Goal: Task Accomplishment & Management: Manage account settings

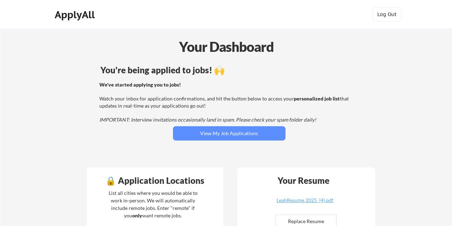
scroll to position [415, 0]
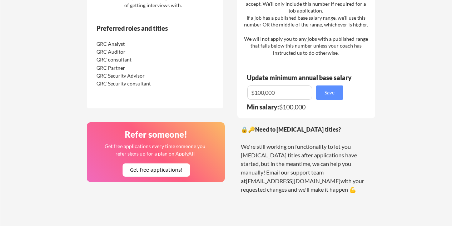
scroll to position [464, 0]
click at [221, 63] on div "🔒 Preferred Job Titles Here are the specific job titles you asked us to priorit…" at bounding box center [155, 25] width 136 height 166
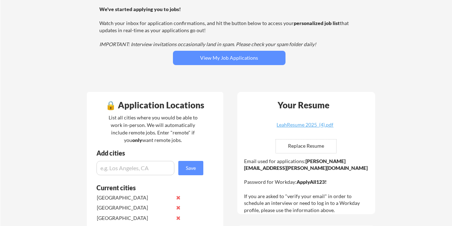
scroll to position [76, 0]
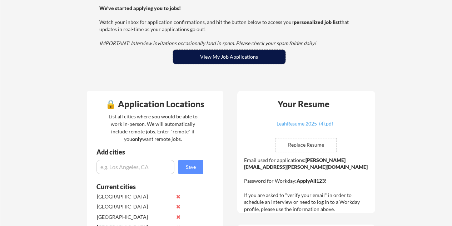
click at [238, 54] on button "View My Job Applications" at bounding box center [229, 57] width 112 height 14
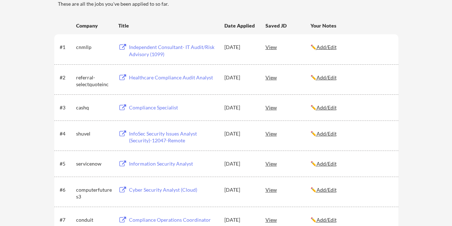
scroll to position [105, 0]
click at [267, 50] on div "View" at bounding box center [287, 47] width 45 height 13
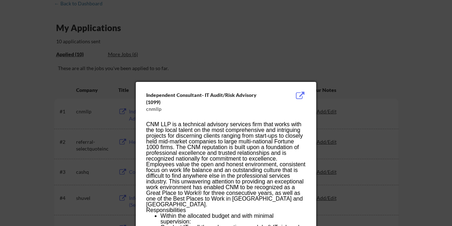
scroll to position [0, 0]
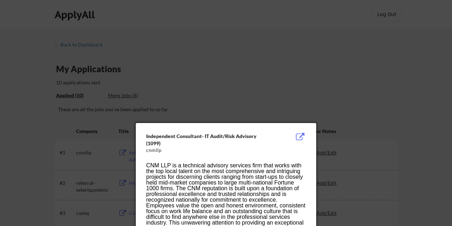
click at [347, 95] on div at bounding box center [226, 113] width 452 height 226
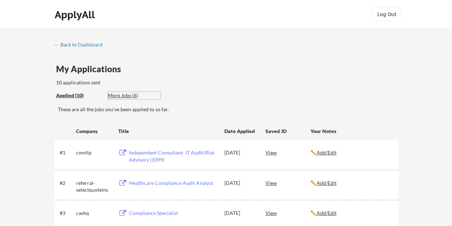
click at [126, 96] on div "More Jobs (6)" at bounding box center [134, 95] width 52 height 7
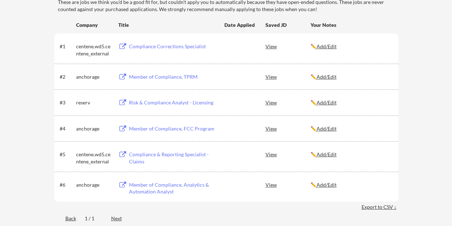
scroll to position [107, 0]
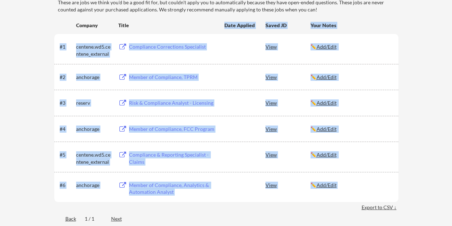
drag, startPoint x: 225, startPoint y: 24, endPoint x: 369, endPoint y: 188, distance: 218.8
click at [369, 188] on div "Company Title Date Applied Saved JD Your Notes #1 centene.wd5.centene_external …" at bounding box center [226, 115] width 344 height 193
click at [369, 188] on div "✏️ Add/Edit" at bounding box center [350, 184] width 81 height 13
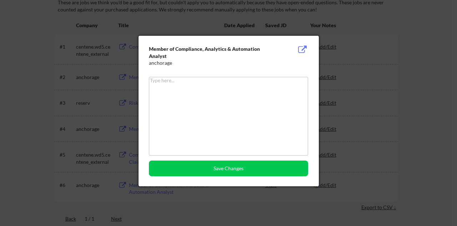
click at [211, 31] on div at bounding box center [228, 113] width 457 height 226
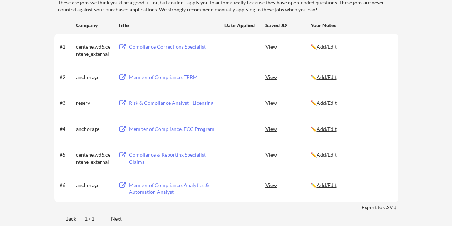
click at [143, 7] on div "These are jobs we think you'd be a good fit for, but couldn't apply you to auto…" at bounding box center [228, 6] width 340 height 14
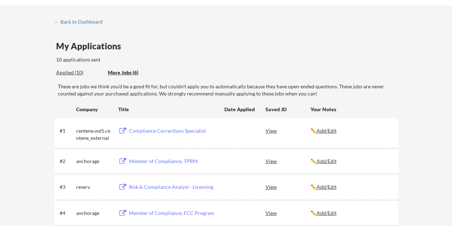
scroll to position [27, 0]
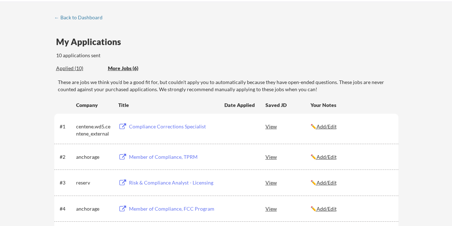
click at [75, 67] on div "Applied (10)" at bounding box center [79, 68] width 46 height 7
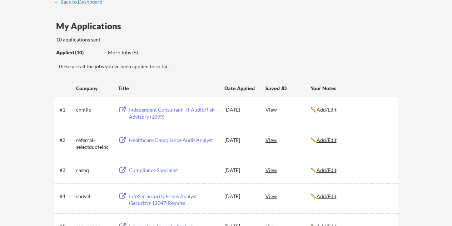
scroll to position [43, 0]
click at [270, 105] on div "View" at bounding box center [287, 108] width 45 height 13
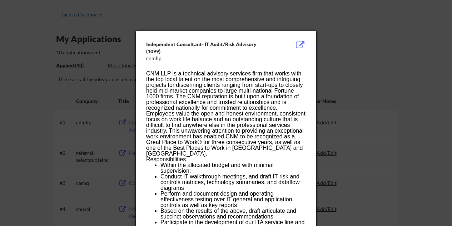
scroll to position [30, 0]
click at [300, 46] on button at bounding box center [299, 45] width 11 height 9
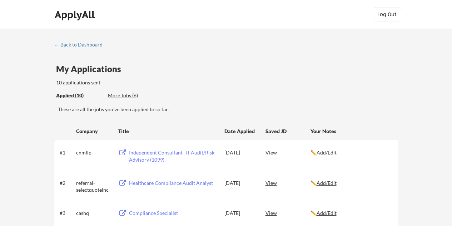
scroll to position [113, 0]
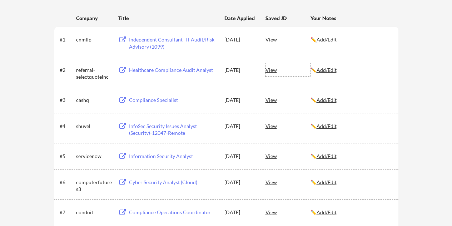
click at [271, 69] on div "View" at bounding box center [287, 69] width 45 height 13
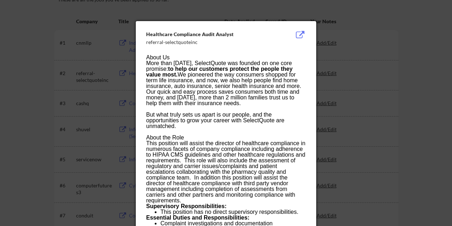
scroll to position [109, 0]
click at [246, 65] on p "More than [DATE], SelectQuote was founded on one core promise: to help our cust…" at bounding box center [225, 84] width 159 height 46
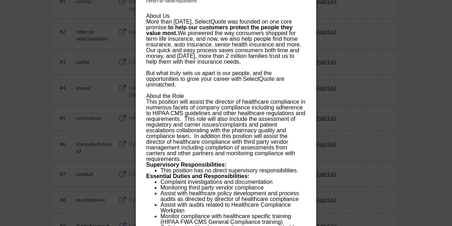
scroll to position [152, 0]
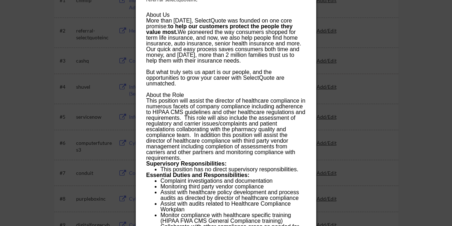
drag, startPoint x: 291, startPoint y: 164, endPoint x: 275, endPoint y: 155, distance: 17.9
click at [275, 155] on p "This position will assist the director of healthcare compliance in numerous fac…" at bounding box center [225, 129] width 159 height 63
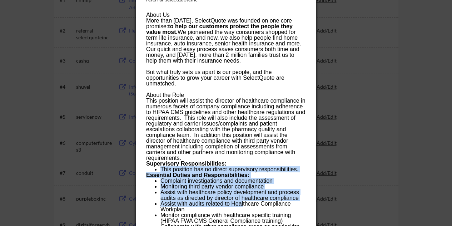
drag, startPoint x: 160, startPoint y: 169, endPoint x: 243, endPoint y: 204, distance: 90.2
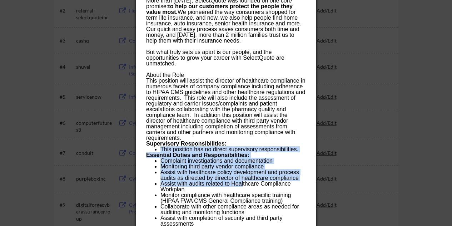
scroll to position [178, 0]
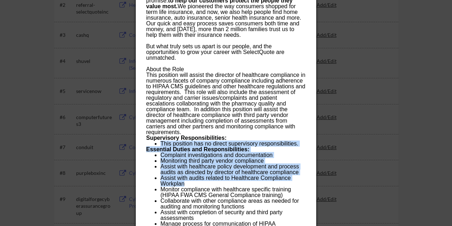
drag, startPoint x: 187, startPoint y: 185, endPoint x: 163, endPoint y: 142, distance: 49.4
click at [162, 142] on div "About Us More than [DATE], SelectQuote was founded on one core promise: to help…" at bounding box center [225, 226] width 159 height 480
click at [153, 159] on ul "Complaint investigations and documentation Monitoring third party vendor compli…" at bounding box center [225, 197] width 159 height 91
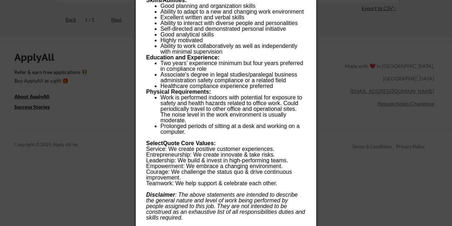
scroll to position [423, 0]
drag, startPoint x: 218, startPoint y: 162, endPoint x: 158, endPoint y: 131, distance: 67.4
click at [158, 131] on ul "Work is performed indoors with potential for exposure to safety and health haza…" at bounding box center [225, 115] width 159 height 40
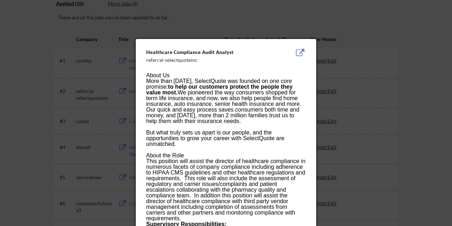
scroll to position [91, 0]
click at [275, 34] on div at bounding box center [226, 113] width 452 height 226
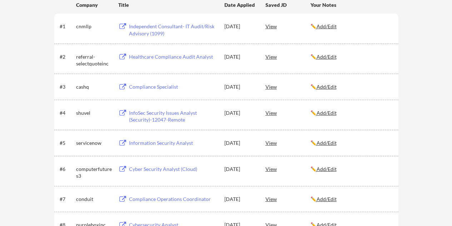
scroll to position [126, 0]
click at [266, 87] on div "View" at bounding box center [287, 86] width 45 height 13
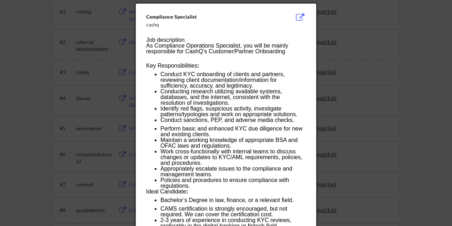
scroll to position [140, 0]
drag, startPoint x: 278, startPoint y: 75, endPoint x: 303, endPoint y: 52, distance: 33.6
click at [303, 52] on p "As Compliance Operations Specialist, you will be mainly responsible for CashQ’s…" at bounding box center [225, 48] width 159 height 11
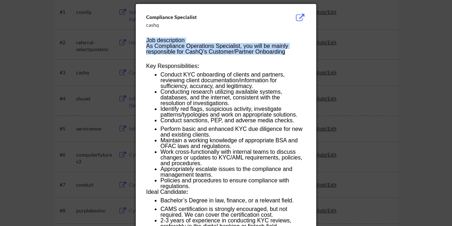
drag, startPoint x: 287, startPoint y: 51, endPoint x: 146, endPoint y: 41, distance: 141.0
click at [146, 41] on div "Job description As Compliance Operations Specialist, you will be mainly respons…" at bounding box center [225, 174] width 159 height 274
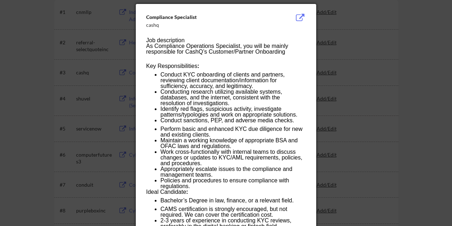
click at [265, 35] on div "Compliance Specialist cashq Job description As Compliance Operations Specialist…" at bounding box center [226, 163] width 180 height 319
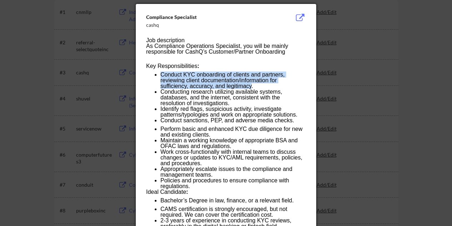
drag, startPoint x: 251, startPoint y: 86, endPoint x: 161, endPoint y: 75, distance: 90.6
click at [161, 75] on p "Conduct KYC onboarding of clients and partners, reviewing client documentation/…" at bounding box center [232, 80] width 145 height 17
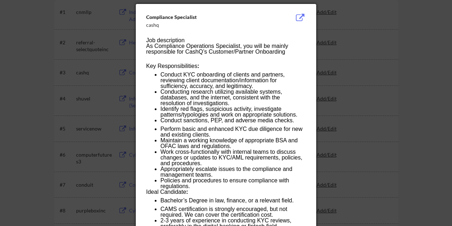
click at [161, 95] on p "Conducting research utilizing available systems, databases, and the internet, c…" at bounding box center [232, 97] width 145 height 17
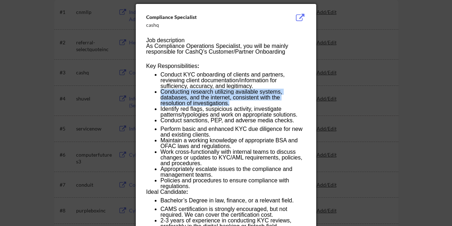
drag, startPoint x: 161, startPoint y: 91, endPoint x: 231, endPoint y: 102, distance: 71.2
click at [231, 102] on p "Conducting research utilizing available systems, databases, and the internet, c…" at bounding box center [232, 97] width 145 height 17
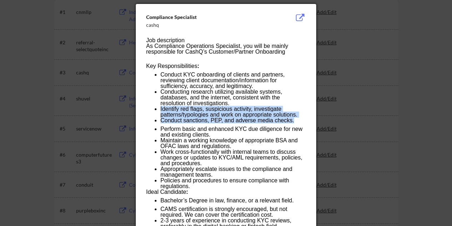
drag, startPoint x: 160, startPoint y: 110, endPoint x: 297, endPoint y: 120, distance: 137.1
click at [297, 120] on ul "Conduct KYC onboarding of clients and partners, reviewing client documentation/…" at bounding box center [225, 130] width 159 height 117
click at [297, 120] on p "Conduct sanctions, PEP, and adverse media checks." at bounding box center [232, 121] width 145 height 9
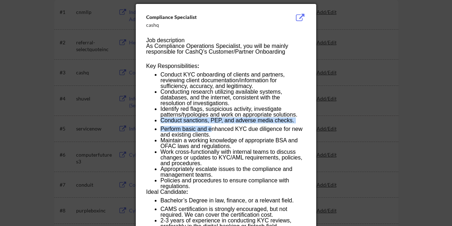
drag, startPoint x: 212, startPoint y: 131, endPoint x: 155, endPoint y: 124, distance: 56.9
click at [155, 123] on ul "Conduct KYC onboarding of clients and partners, reviewing client documentation/…" at bounding box center [225, 130] width 159 height 117
click at [156, 124] on ul "Conduct KYC onboarding of clients and partners, reviewing client documentation/…" at bounding box center [225, 130] width 159 height 117
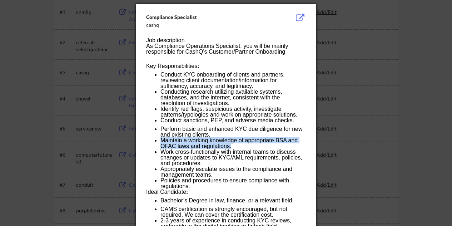
drag, startPoint x: 231, startPoint y: 146, endPoint x: 159, endPoint y: 142, distance: 71.8
click at [159, 142] on ul "Conduct KYC onboarding of clients and partners, reviewing client documentation/…" at bounding box center [225, 130] width 159 height 117
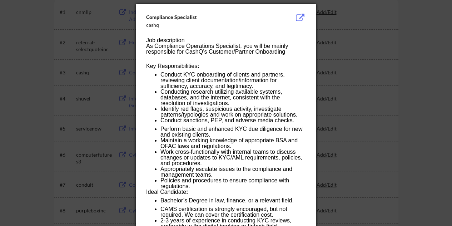
click at [159, 142] on ul "Conduct KYC onboarding of clients and partners, reviewing client documentation/…" at bounding box center [225, 130] width 159 height 117
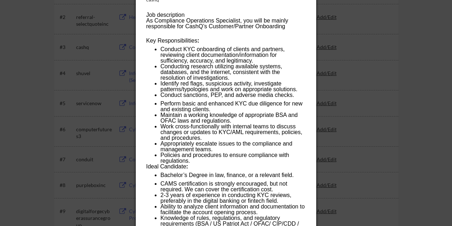
scroll to position [166, 0]
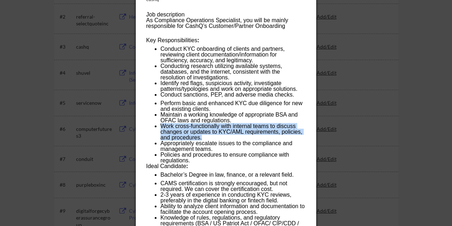
drag, startPoint x: 201, startPoint y: 138, endPoint x: 160, endPoint y: 127, distance: 42.7
click at [160, 127] on ul "Conduct KYC onboarding of clients and partners, reviewing client documentation/…" at bounding box center [225, 104] width 159 height 117
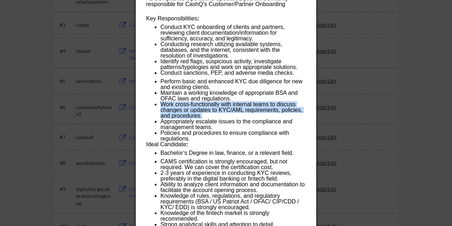
scroll to position [189, 0]
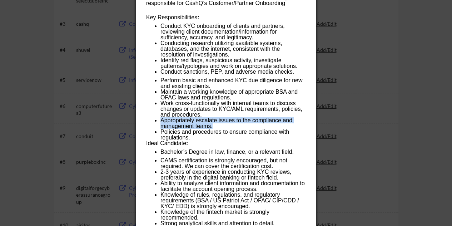
drag, startPoint x: 216, startPoint y: 128, endPoint x: 158, endPoint y: 119, distance: 57.7
click at [158, 119] on ul "Conduct KYC onboarding of clients and partners, reviewing client documentation/…" at bounding box center [225, 81] width 159 height 117
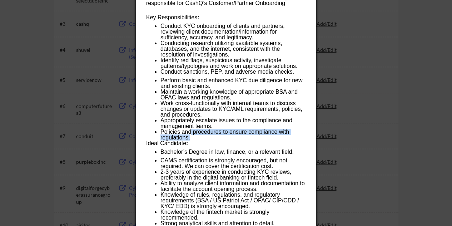
drag, startPoint x: 191, startPoint y: 136, endPoint x: 190, endPoint y: 131, distance: 4.7
click at [190, 131] on p "Policies and procedures to ensure compliance with regulations." at bounding box center [232, 134] width 145 height 11
click at [190, 137] on p "Policies and procedures to ensure compliance with regulations." at bounding box center [232, 134] width 145 height 11
drag, startPoint x: 190, startPoint y: 137, endPoint x: 160, endPoint y: 129, distance: 31.8
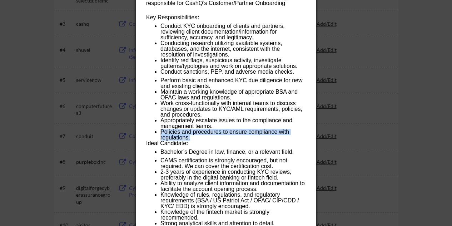
click at [160, 129] on ul "Conduct KYC onboarding of clients and partners, reviewing client documentation/…" at bounding box center [225, 81] width 159 height 117
click at [191, 136] on p "Policies and procedures to ensure compliance with regulations." at bounding box center [232, 134] width 145 height 11
click at [191, 139] on p "Policies and procedures to ensure compliance with regulations." at bounding box center [232, 134] width 145 height 11
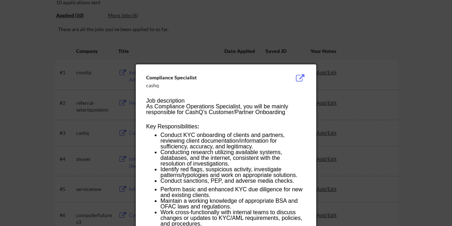
scroll to position [79, 0]
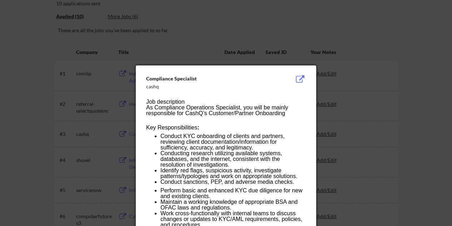
click at [253, 35] on div at bounding box center [226, 113] width 452 height 226
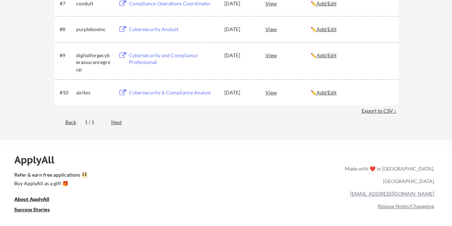
scroll to position [321, 0]
drag, startPoint x: 126, startPoint y: 122, endPoint x: 57, endPoint y: 116, distance: 68.4
click at [57, 116] on div "Back 1 / 1 Next" at bounding box center [226, 123] width 344 height 15
click at [188, 117] on div "Back 1 / 1 Next" at bounding box center [226, 123] width 344 height 15
click at [356, 91] on div "✏️ Add/Edit" at bounding box center [350, 92] width 81 height 7
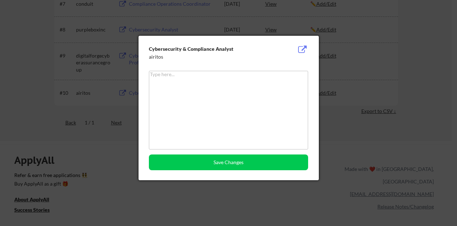
click at [346, 44] on div at bounding box center [228, 113] width 457 height 226
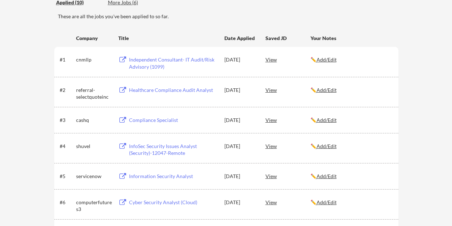
scroll to position [92, 0]
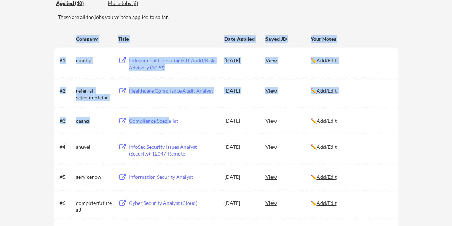
drag, startPoint x: 73, startPoint y: 37, endPoint x: 168, endPoint y: 127, distance: 130.5
click at [168, 127] on div "Company Title Date Applied Saved JD Your Notes #1 cnmllp Independent Consultant…" at bounding box center [226, 188] width 344 height 312
click at [76, 44] on div "Company" at bounding box center [94, 38] width 36 height 13
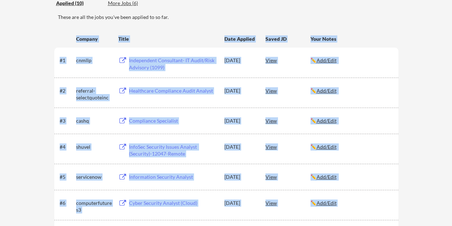
drag, startPoint x: 74, startPoint y: 37, endPoint x: 369, endPoint y: 193, distance: 333.9
click at [370, 194] on div "Company Title Date Applied Saved JD Your Notes #1 cnmllp Independent Consultant…" at bounding box center [226, 188] width 344 height 312
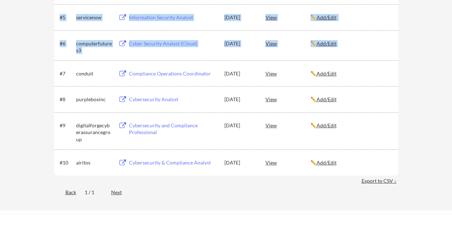
scroll to position [252, 0]
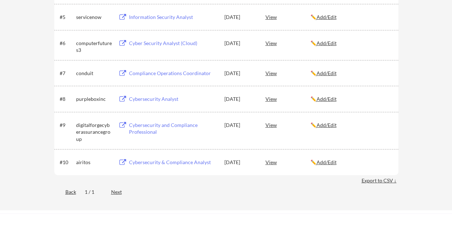
drag, startPoint x: 418, startPoint y: 61, endPoint x: 359, endPoint y: 86, distance: 63.3
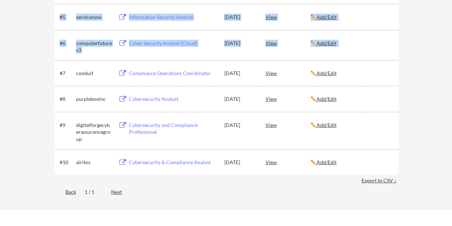
click at [359, 86] on div "#7 conduit Compliance Operations Coordinator [DATE] View ✏️ Add/Edit" at bounding box center [226, 73] width 344 height 26
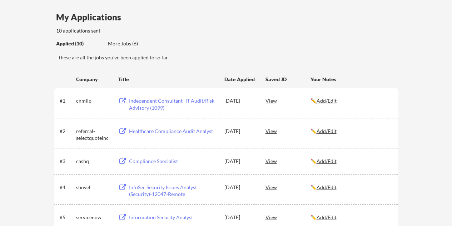
scroll to position [0, 0]
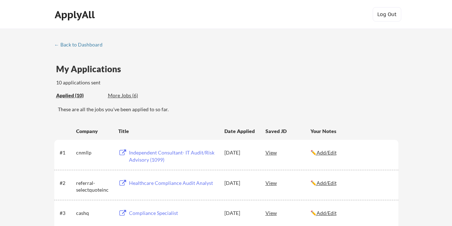
drag, startPoint x: 130, startPoint y: 158, endPoint x: 39, endPoint y: -10, distance: 191.2
click at [39, 0] on html "← Back to Dashboard My Applications 10 applications sent Applied (10) More Jobs…" at bounding box center [226, 113] width 452 height 226
click at [90, 44] on div "← Back to Dashboard" at bounding box center [81, 44] width 54 height 5
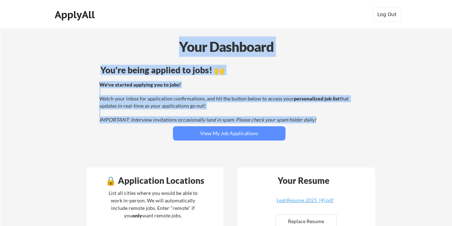
drag, startPoint x: 180, startPoint y: 47, endPoint x: 314, endPoint y: 121, distance: 153.2
click at [314, 121] on div "We've started applying you to jobs! Watch your inbox for application confirmati…" at bounding box center [227, 102] width 257 height 42
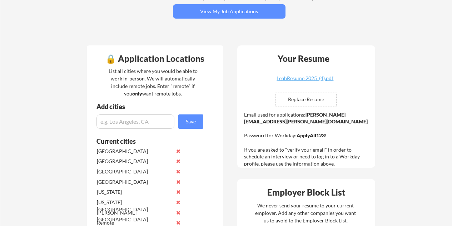
scroll to position [122, 0]
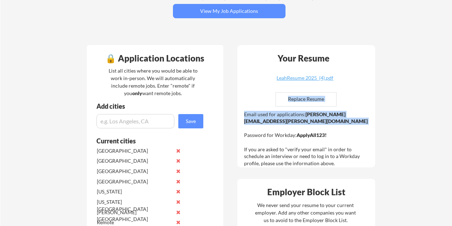
drag, startPoint x: 246, startPoint y: 97, endPoint x: 324, endPoint y: 121, distance: 81.8
click at [324, 121] on div "Your Resume LeahResume 2025 (4).pdf Replace Resume ✅ Replaced! Email used for a…" at bounding box center [306, 106] width 138 height 122
click at [324, 121] on div "Email used for applications: leah.stephen@mailflux.com Password for Workday: Ap…" at bounding box center [307, 139] width 126 height 56
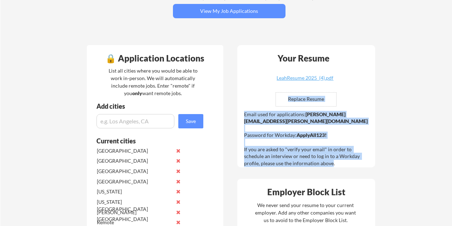
drag, startPoint x: 243, startPoint y: 113, endPoint x: 300, endPoint y: 156, distance: 71.5
click at [300, 156] on div "Your Resume LeahResume 2025 (4).pdf Replace Resume ✅ Replaced! Email used for a…" at bounding box center [306, 106] width 138 height 122
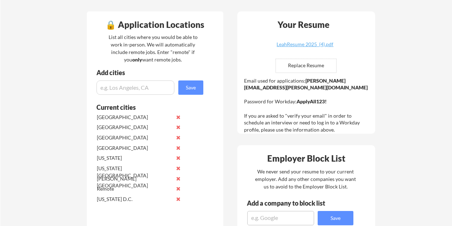
click at [238, 81] on div "Your Resume LeahResume 2025 (4).pdf Replace Resume ✅ Replaced! Email used for a…" at bounding box center [306, 72] width 138 height 122
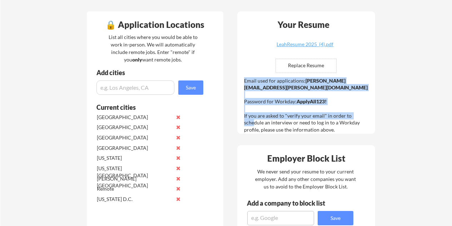
drag, startPoint x: 244, startPoint y: 77, endPoint x: 360, endPoint y: 109, distance: 120.4
click at [360, 109] on div "Email used for applications: leah.stephen@mailflux.com Password for Workday: Ap…" at bounding box center [307, 105] width 126 height 56
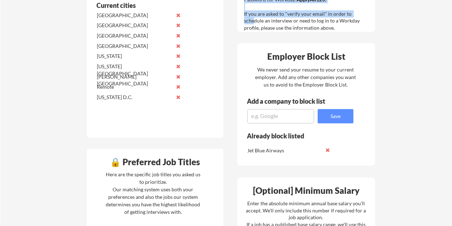
scroll to position [258, 0]
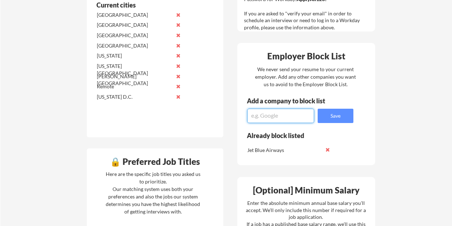
click at [278, 116] on textarea at bounding box center [280, 116] width 67 height 14
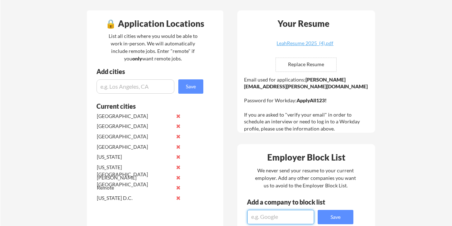
scroll to position [156, 0]
click at [260, 89] on div "Email used for applications: leah.stephen@mailflux.com Password for Workday: Ap…" at bounding box center [307, 104] width 126 height 56
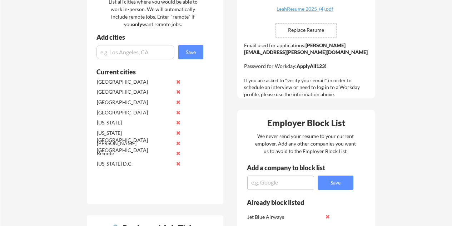
scroll to position [191, 0]
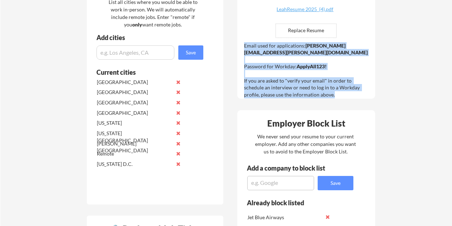
drag, startPoint x: 244, startPoint y: 44, endPoint x: 317, endPoint y: 86, distance: 84.4
click at [317, 86] on div "Email used for applications: leah.stephen@mailflux.com Password for Workday: Ap…" at bounding box center [307, 70] width 126 height 56
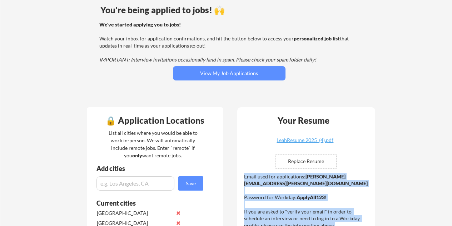
scroll to position [0, 0]
